Goal: Information Seeking & Learning: Learn about a topic

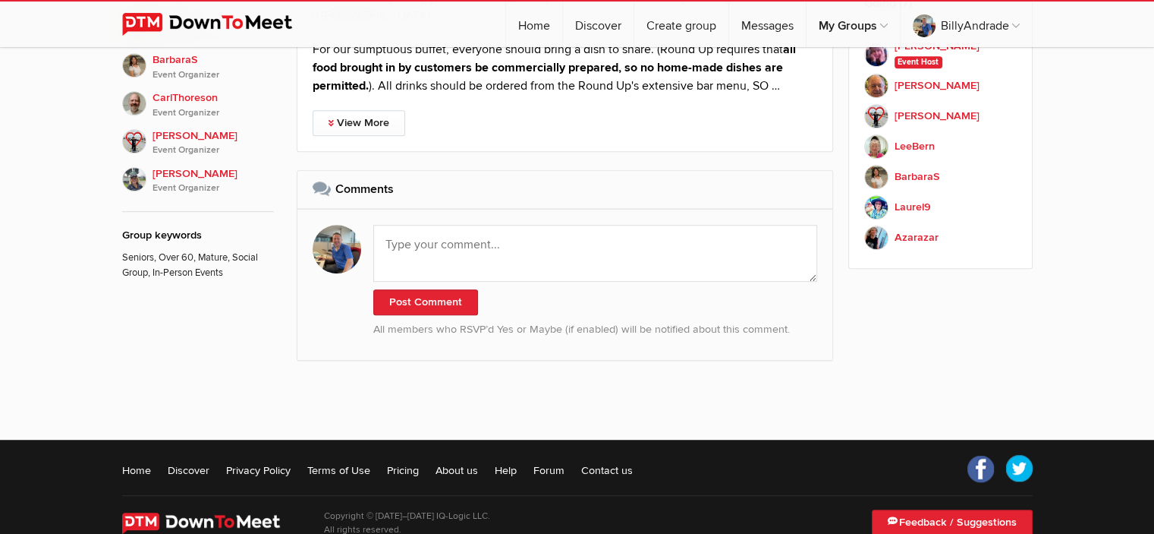
scroll to position [467, 0]
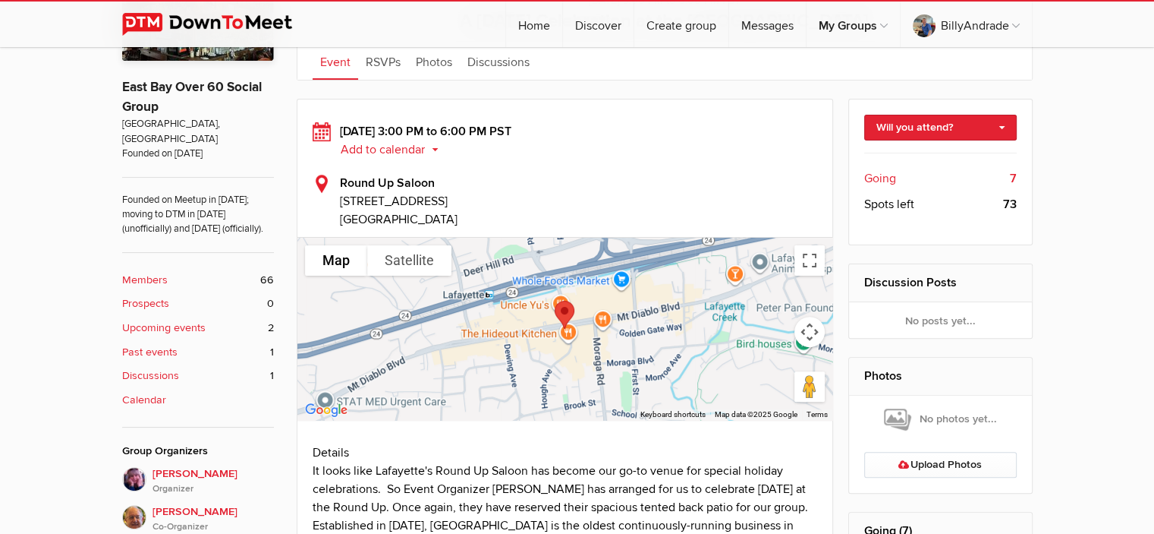
scroll to position [436, 0]
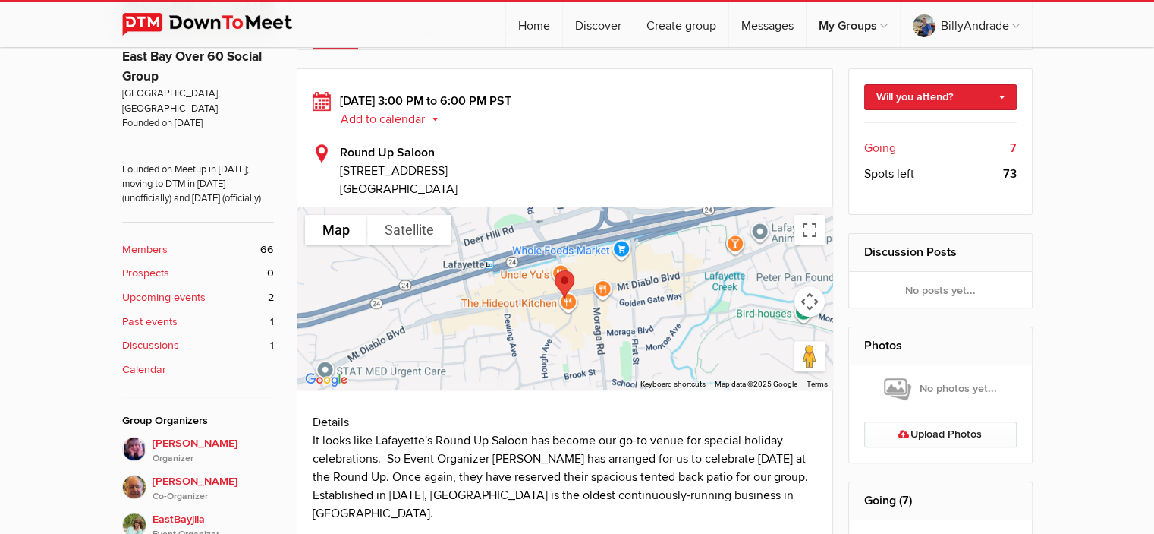
click at [616, 306] on div at bounding box center [565, 298] width 536 height 182
click at [495, 312] on div at bounding box center [565, 298] width 536 height 182
click at [564, 272] on img at bounding box center [565, 284] width 32 height 40
click at [807, 226] on button "Toggle fullscreen view" at bounding box center [810, 230] width 30 height 30
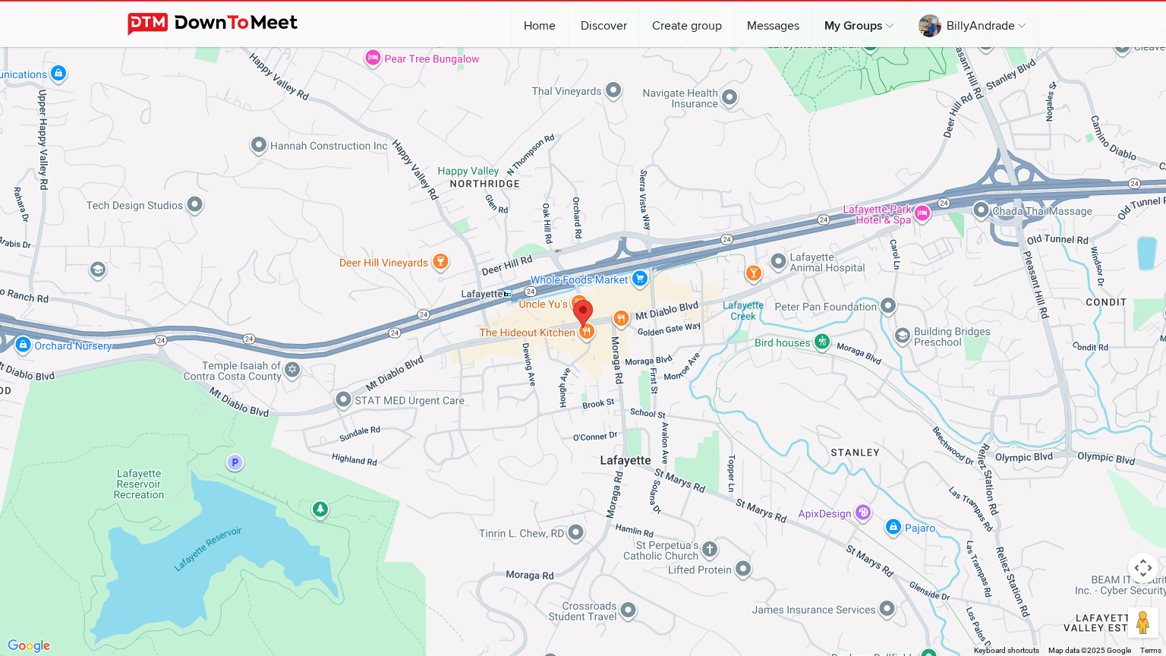
click at [580, 306] on img at bounding box center [583, 314] width 32 height 40
